Goal: Information Seeking & Learning: Learn about a topic

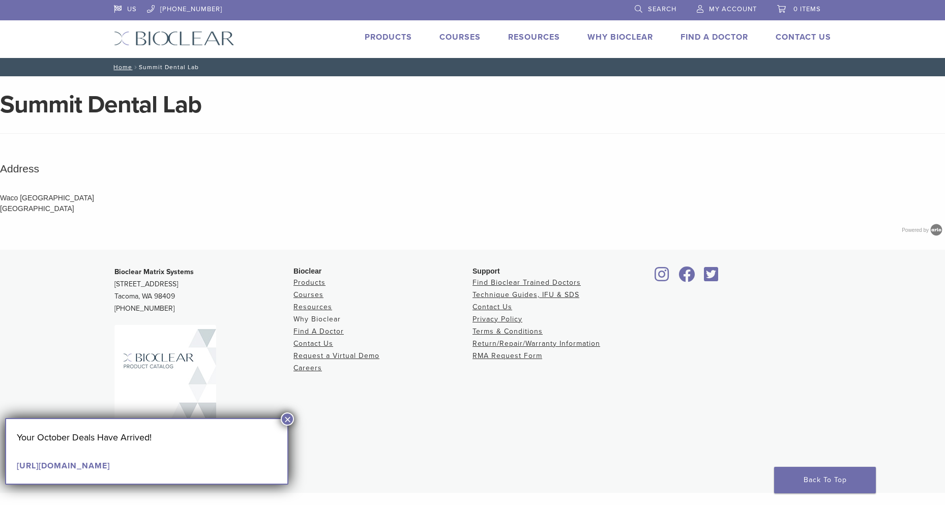
click at [324, 316] on link "Why Bioclear" at bounding box center [316, 319] width 47 height 9
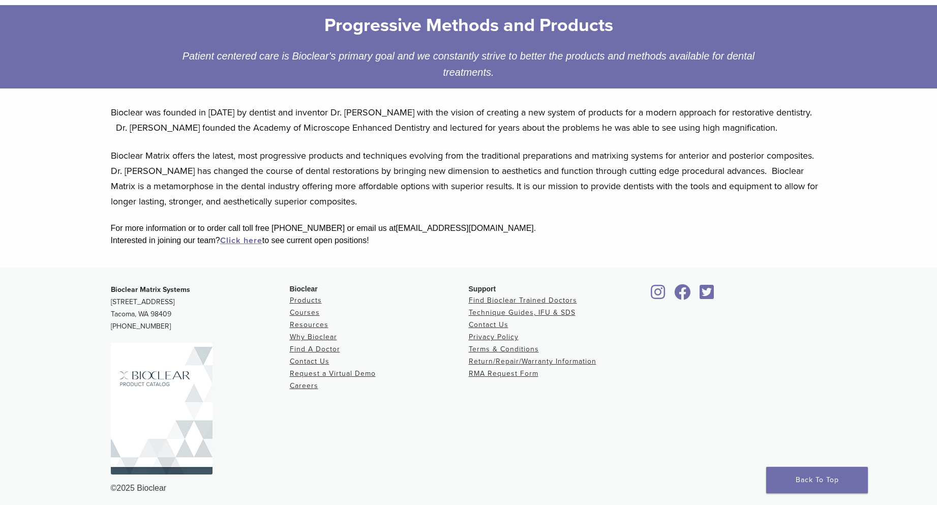
scroll to position [158, 0]
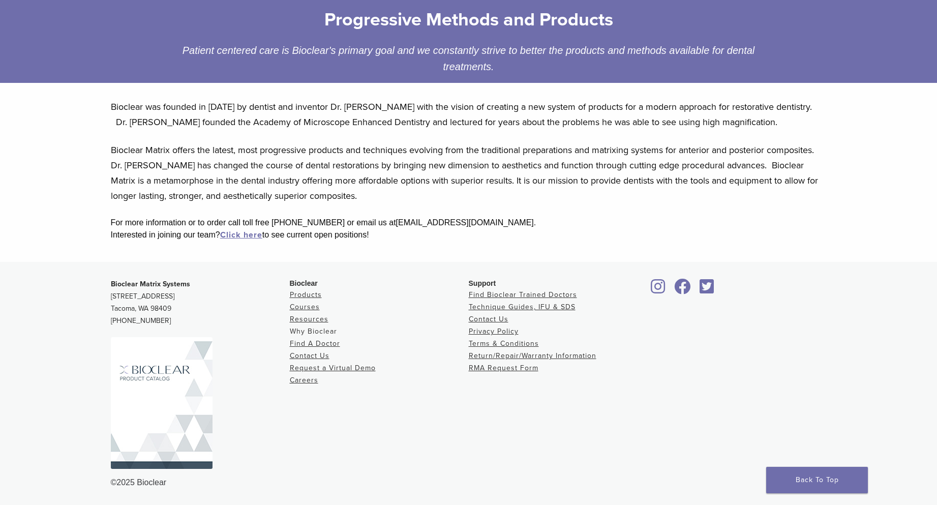
click at [309, 332] on link "Why Bioclear" at bounding box center [313, 331] width 47 height 9
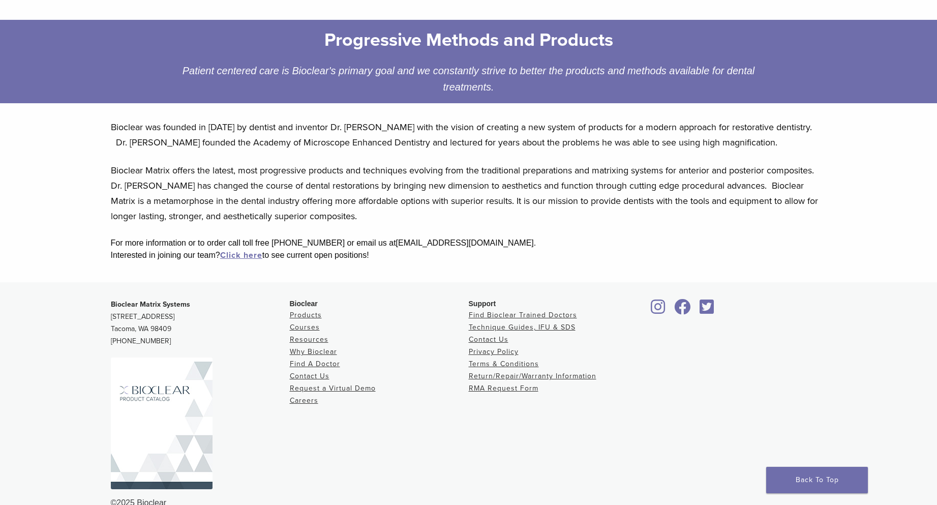
scroll to position [153, 0]
